Goal: Information Seeking & Learning: Compare options

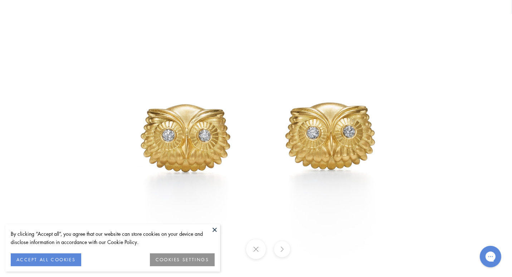
click at [16, 79] on div at bounding box center [256, 138] width 512 height 277
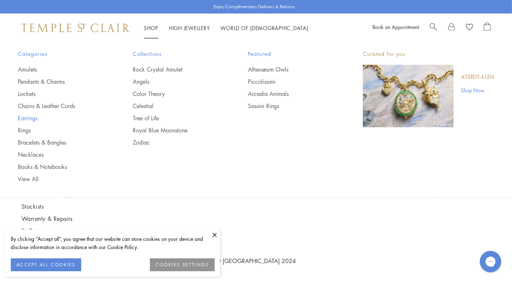
click at [26, 117] on link "Earrings" at bounding box center [61, 118] width 86 height 8
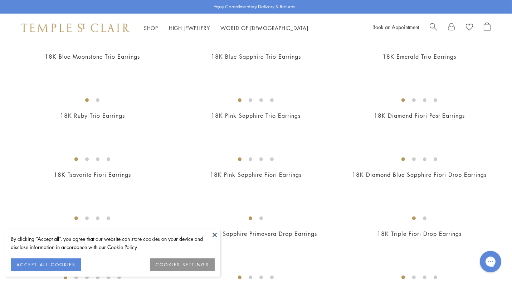
scroll to position [496, 0]
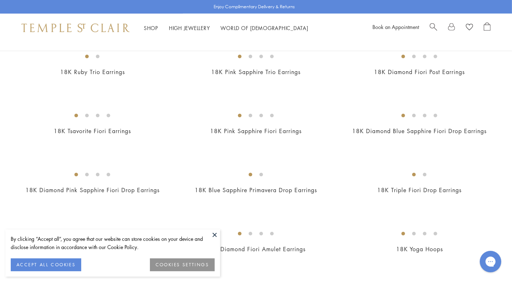
click at [0, 0] on img at bounding box center [0, 0] width 0 height 0
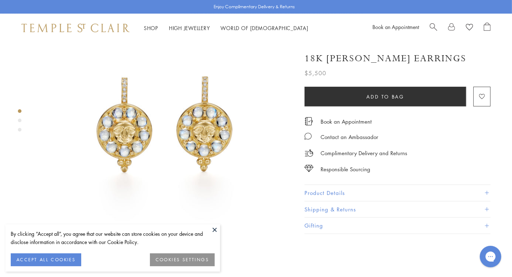
scroll to position [62, 0]
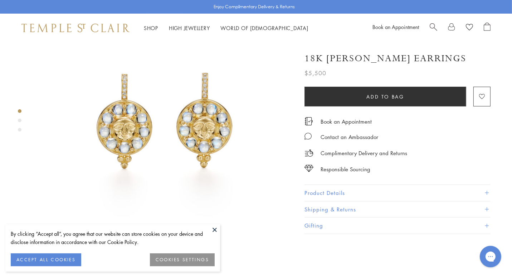
click at [68, 73] on img at bounding box center [165, 110] width 258 height 258
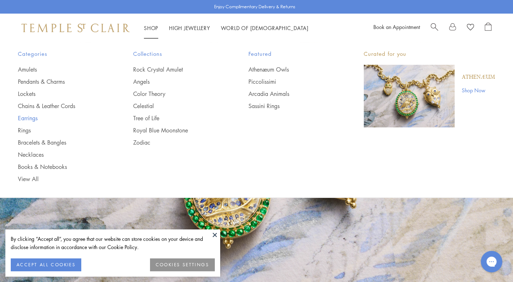
click at [28, 117] on link "Earrings" at bounding box center [61, 118] width 87 height 8
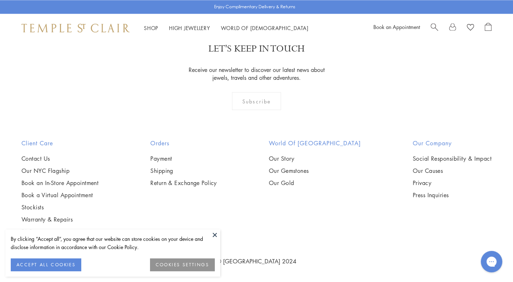
scroll to position [3525, 0]
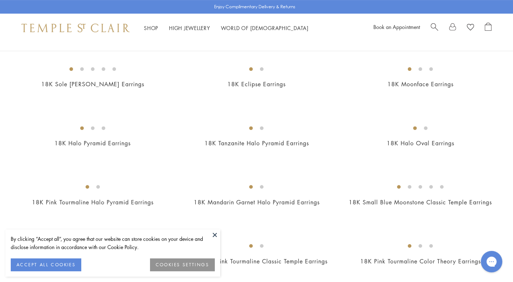
scroll to position [259, 0]
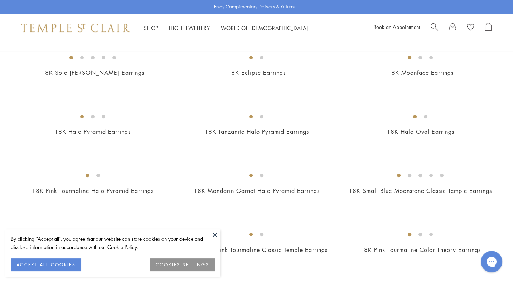
click at [0, 0] on img at bounding box center [0, 0] width 0 height 0
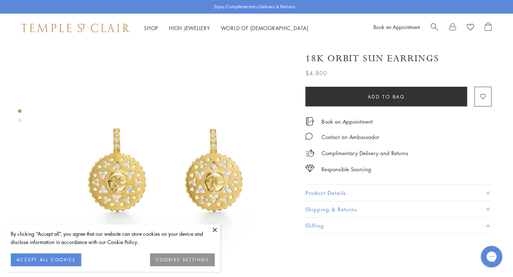
click at [77, 82] on img at bounding box center [165, 171] width 259 height 259
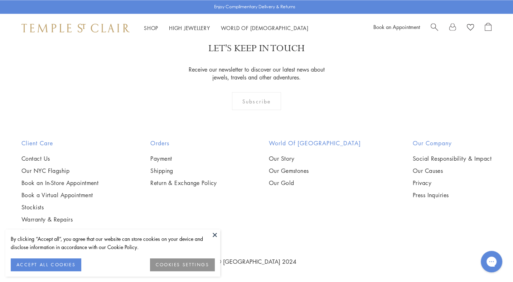
scroll to position [2654, 0]
click at [0, 0] on img at bounding box center [0, 0] width 0 height 0
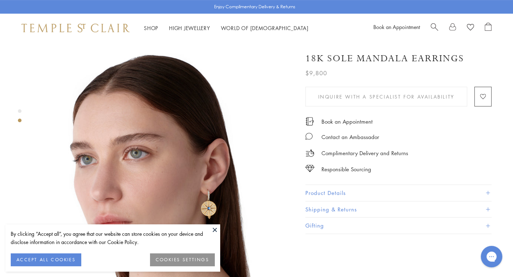
scroll to position [262, 0]
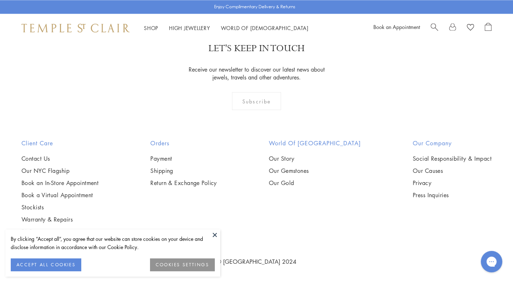
scroll to position [3171, 0]
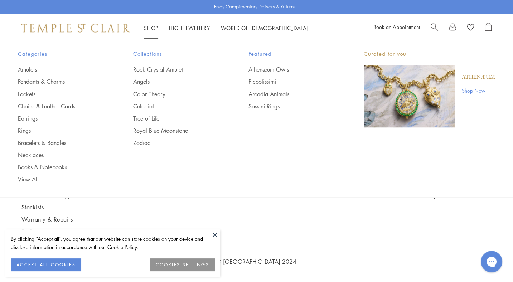
click at [153, 23] on div "Shop Shop Categories Amulets Pendants & Charms Lockets Chains & Leather Cords E…" at bounding box center [256, 28] width 513 height 29
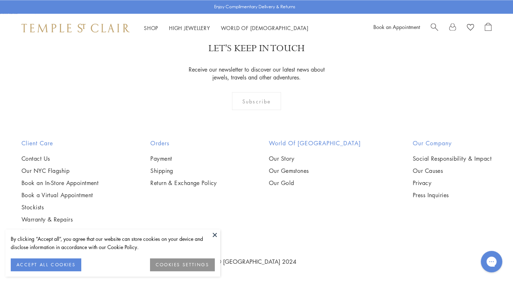
click at [212, 234] on button at bounding box center [214, 234] width 11 height 11
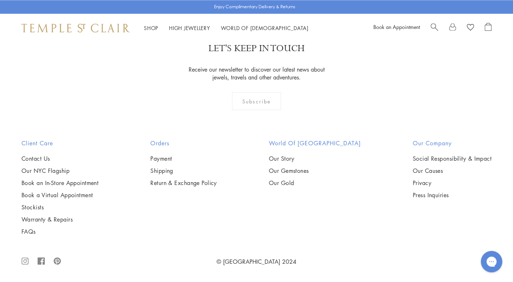
scroll to position [3345, 0]
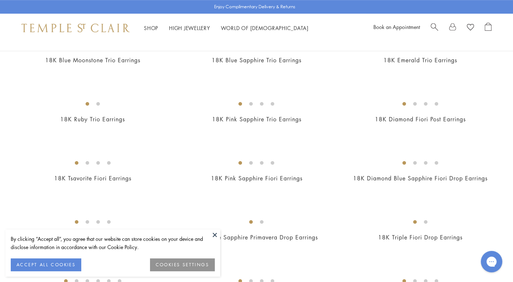
scroll to position [451, 0]
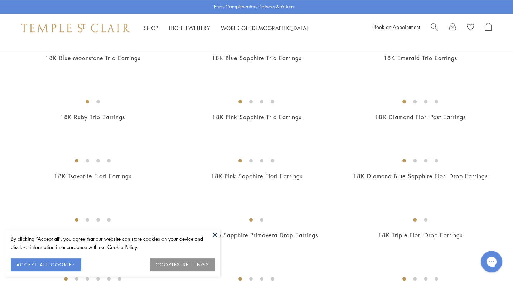
click at [0, 0] on img at bounding box center [0, 0] width 0 height 0
